Goal: Task Accomplishment & Management: Use online tool/utility

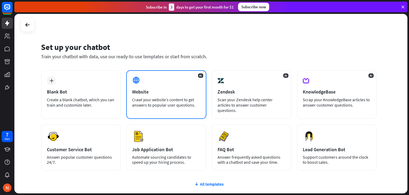
click at [151, 80] on div "AI Website Crawl your website’s content to get answers to popular user question…" at bounding box center [166, 94] width 80 height 49
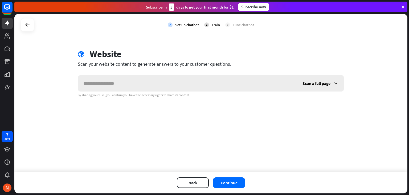
click at [151, 80] on input "text" at bounding box center [187, 83] width 219 height 16
drag, startPoint x: 151, startPoint y: 80, endPoint x: 317, endPoint y: 71, distance: 166.6
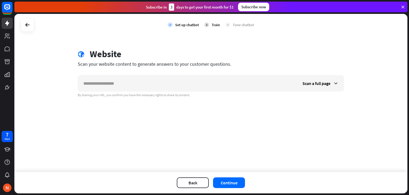
click at [317, 71] on div "globe Website Scan your website content to generate answers to your customer qu…" at bounding box center [210, 73] width 279 height 49
click at [309, 80] on div "Scan a full page" at bounding box center [321, 83] width 47 height 16
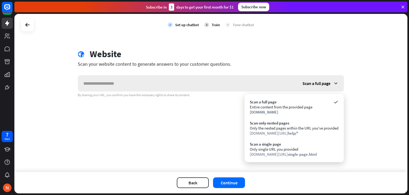
click at [309, 80] on div "Scan a full page" at bounding box center [321, 83] width 47 height 16
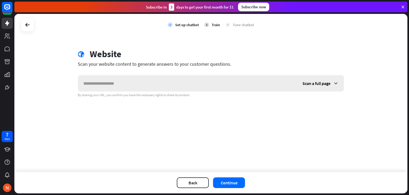
click at [309, 80] on div "Scan a full page" at bounding box center [321, 83] width 47 height 16
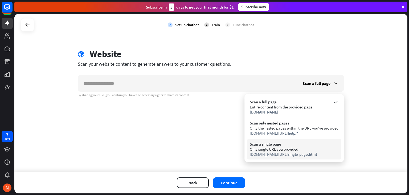
click at [309, 143] on div "Scan a single page" at bounding box center [294, 143] width 89 height 5
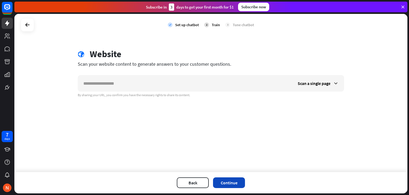
click at [237, 183] on button "Continue" at bounding box center [229, 182] width 32 height 11
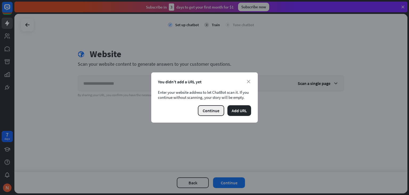
click at [202, 112] on button "Continue" at bounding box center [211, 110] width 26 height 11
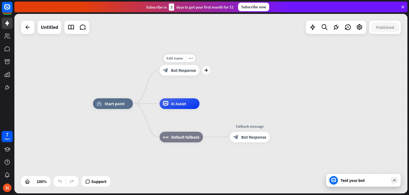
click at [166, 72] on icon "block_bot_response" at bounding box center [165, 69] width 5 height 5
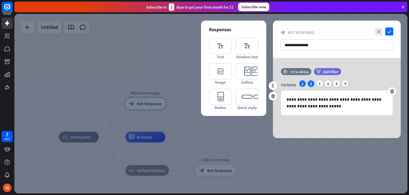
click at [311, 83] on div "2" at bounding box center [311, 83] width 6 height 6
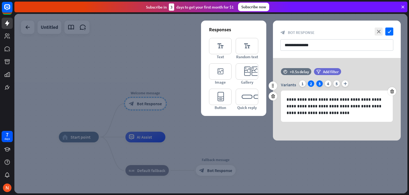
click at [318, 85] on div "3" at bounding box center [320, 83] width 6 height 6
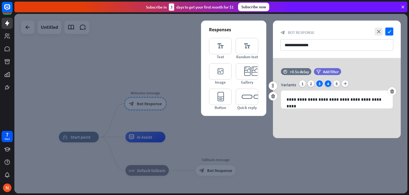
click at [328, 85] on div "4" at bounding box center [328, 83] width 6 height 6
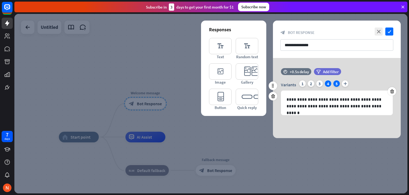
click at [335, 84] on div "Variants 1 2 3 4 5 plus" at bounding box center [337, 84] width 112 height 9
click at [335, 84] on div "5" at bounding box center [337, 83] width 6 height 6
drag, startPoint x: 335, startPoint y: 84, endPoint x: 123, endPoint y: 37, distance: 217.7
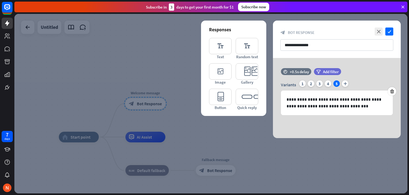
click at [123, 37] on div "**********" at bounding box center [211, 103] width 394 height 179
click at [123, 37] on div at bounding box center [211, 103] width 394 height 179
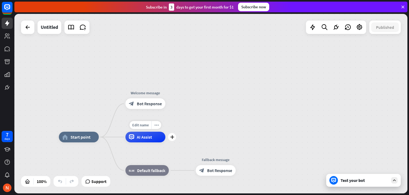
click at [131, 142] on div "Edit name more_horiz plus AI Assist" at bounding box center [146, 136] width 40 height 11
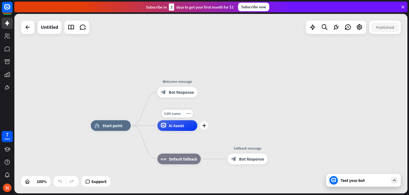
drag, startPoint x: 131, startPoint y: 142, endPoint x: 156, endPoint y: 129, distance: 27.8
click at [158, 129] on div "Edit name more_horiz plus AI Assist" at bounding box center [178, 125] width 40 height 11
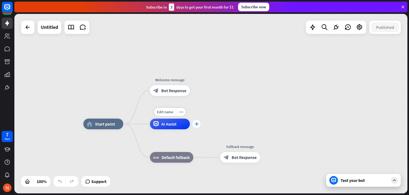
click at [198, 126] on div "plus" at bounding box center [197, 124] width 8 height 8
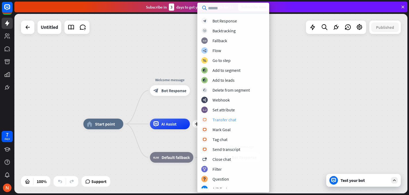
scroll to position [93, 0]
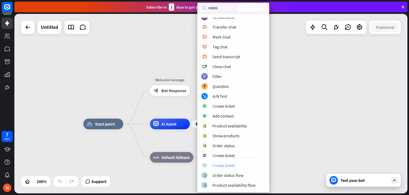
click at [216, 167] on div "Create ticket" at bounding box center [224, 164] width 22 height 5
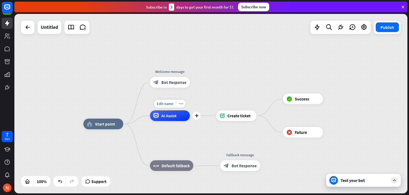
click at [171, 118] on span "AI Assist" at bounding box center [169, 115] width 15 height 5
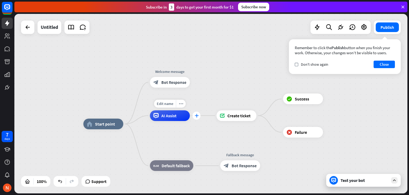
click at [197, 118] on div "plus" at bounding box center [197, 115] width 8 height 8
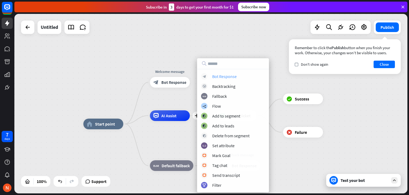
click at [209, 77] on div "block_bot_response Bot Response" at bounding box center [233, 76] width 64 height 6
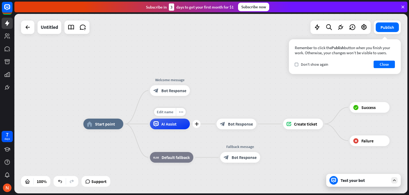
click at [177, 121] on div "AI Assist" at bounding box center [170, 123] width 40 height 11
click at [194, 126] on div "plus" at bounding box center [197, 124] width 8 height 8
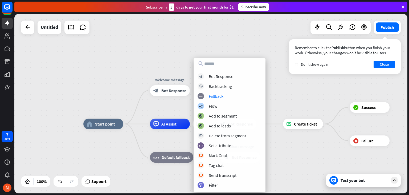
click at [223, 90] on div "block_bot_response Bot Response block_backtracking Backtracking block_fallback …" at bounding box center [230, 130] width 72 height 115
click at [210, 87] on div "Backtracking" at bounding box center [220, 85] width 23 height 5
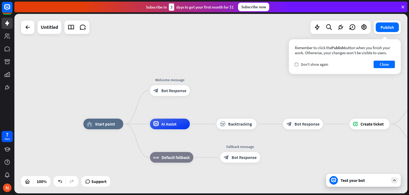
click at [247, 109] on div "more_horiz" at bounding box center [248, 112] width 10 height 8
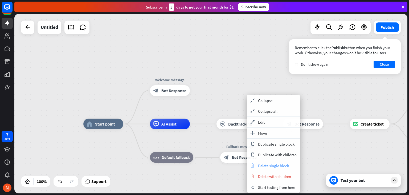
click at [267, 165] on span "Delete single block" at bounding box center [273, 165] width 31 height 5
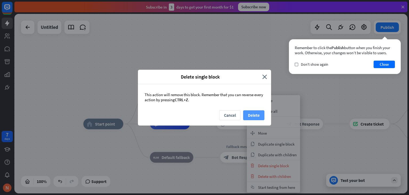
click at [252, 113] on button "Delete" at bounding box center [253, 115] width 21 height 10
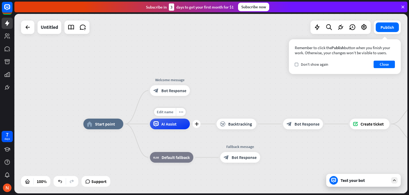
click at [174, 127] on div "AI Assist" at bounding box center [170, 123] width 40 height 11
click at [249, 93] on div "home_2 Start point Welcome message block_bot_response Bot Response AI Assist bl…" at bounding box center [211, 103] width 394 height 179
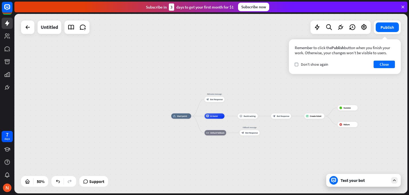
click at [210, 53] on div "home_2 Start point Welcome message block_bot_response Bot Response AI Assist bl…" at bounding box center [211, 103] width 394 height 179
click at [386, 64] on button "Close" at bounding box center [384, 64] width 21 height 7
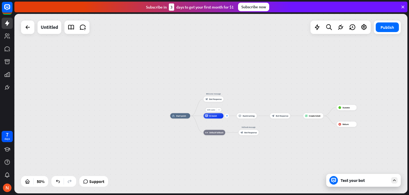
click at [228, 117] on div "plus" at bounding box center [227, 116] width 4 height 4
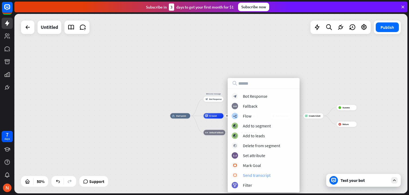
click at [254, 174] on div "Send transcript" at bounding box center [257, 174] width 28 height 5
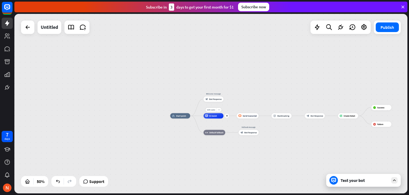
click at [215, 116] on span "AI Assist" at bounding box center [214, 115] width 8 height 3
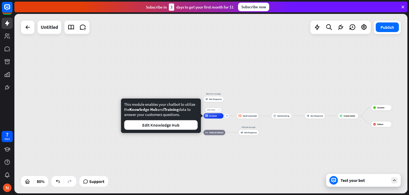
drag, startPoint x: 221, startPoint y: 117, endPoint x: 227, endPoint y: 116, distance: 6.7
click at [224, 116] on div "Edit name more_horiz plus AI Assist" at bounding box center [214, 115] width 20 height 5
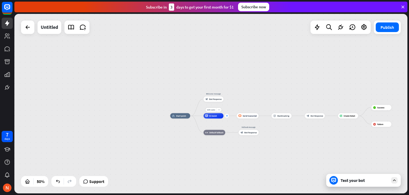
click at [227, 116] on icon "plus" at bounding box center [227, 116] width 2 height 2
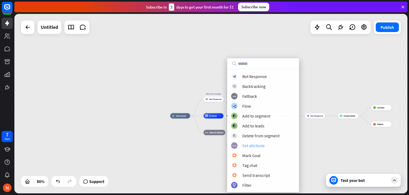
click at [243, 142] on div "block_set_attribute Set attribute" at bounding box center [263, 145] width 64 height 6
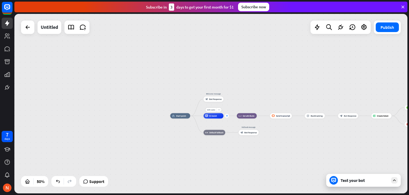
click at [227, 117] on div "plus" at bounding box center [227, 116] width 4 height 4
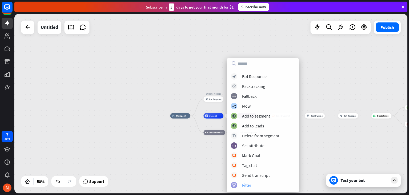
click at [247, 185] on div "Filter" at bounding box center [246, 184] width 9 height 5
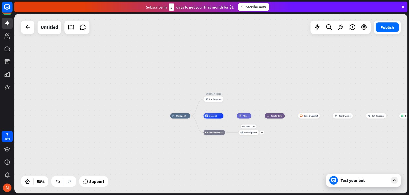
click at [245, 132] on span "Bot Response" at bounding box center [251, 132] width 13 height 3
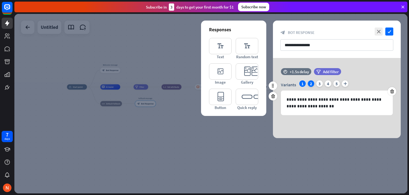
click at [309, 83] on div "2" at bounding box center [311, 83] width 6 height 6
click at [319, 83] on div "3" at bounding box center [320, 83] width 6 height 6
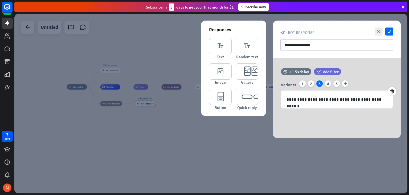
click at [245, 172] on div at bounding box center [211, 103] width 394 height 179
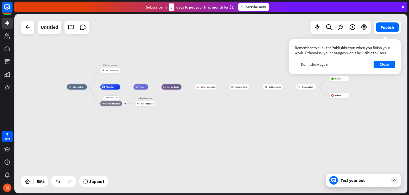
click at [118, 105] on div "block_fallback Default fallback" at bounding box center [112, 103] width 22 height 5
click at [298, 63] on label "check" at bounding box center [296, 64] width 3 height 3
click at [382, 61] on button "Close" at bounding box center [384, 64] width 21 height 7
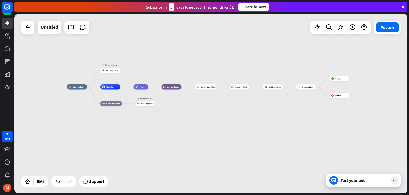
click at [351, 182] on div "Test your bot" at bounding box center [365, 179] width 48 height 5
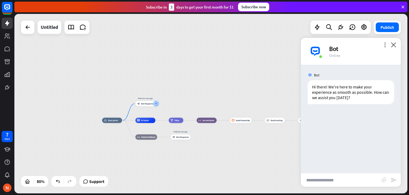
click at [355, 184] on input "text" at bounding box center [341, 179] width 81 height 13
type input "*****"
click at [395, 183] on div "***** block_attachment send" at bounding box center [351, 180] width 100 height 14
click at [395, 178] on icon "send" at bounding box center [394, 179] width 6 height 6
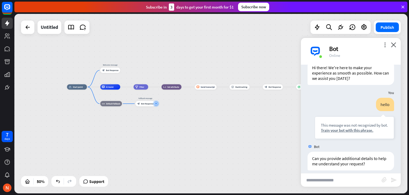
scroll to position [25, 0]
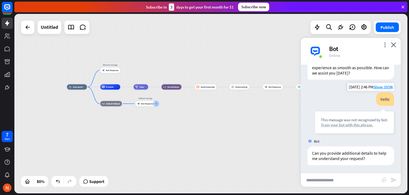
click at [338, 126] on div "Train your bot with this phrase." at bounding box center [354, 124] width 67 height 5
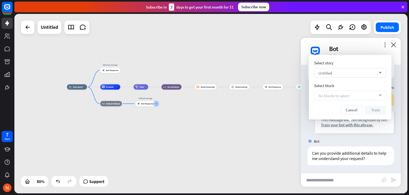
click at [358, 74] on div "Untitled arrow_down" at bounding box center [351, 73] width 72 height 10
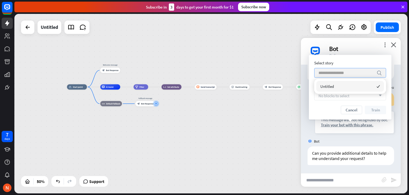
click at [360, 74] on input "search" at bounding box center [346, 72] width 55 height 9
drag, startPoint x: 330, startPoint y: 95, endPoint x: 353, endPoint y: 69, distance: 35.5
click at [353, 69] on div "Select story search Select block No blocks to select arrow_down Cancel Train" at bounding box center [351, 87] width 72 height 54
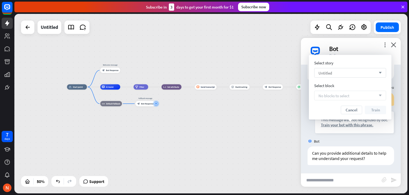
click at [353, 69] on div "Untitled arrow_down" at bounding box center [351, 73] width 72 height 10
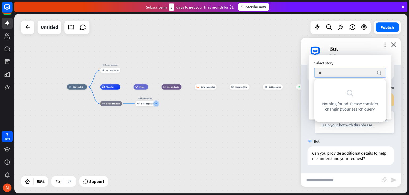
type input "*"
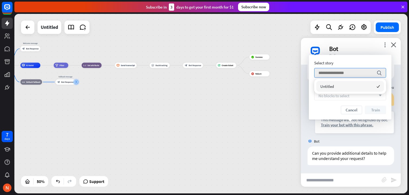
drag, startPoint x: 287, startPoint y: 110, endPoint x: 209, endPoint y: 89, distance: 80.6
click at [209, 89] on div "home_2 Start point Welcome message block_bot_response Bot Response AI Assist fi…" at bounding box center [211, 103] width 394 height 179
click at [75, 67] on div "plus" at bounding box center [74, 66] width 4 height 4
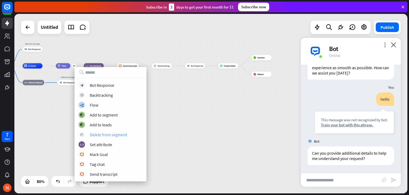
click at [117, 137] on div "block_delete_from_segment Delete from segment" at bounding box center [111, 134] width 64 height 6
